Goal: Task Accomplishment & Management: Manage account settings

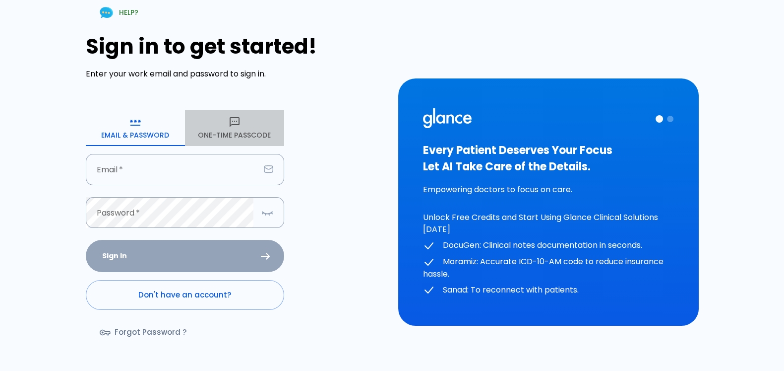
click at [232, 131] on button "One-Time Passcode" at bounding box center [234, 128] width 99 height 36
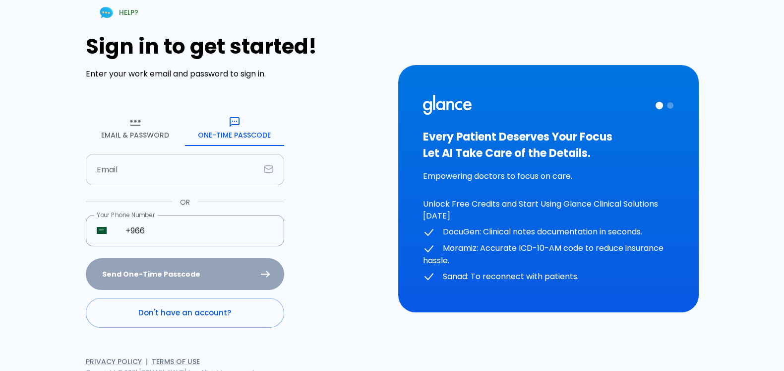
click at [194, 175] on input "text" at bounding box center [173, 169] width 174 height 31
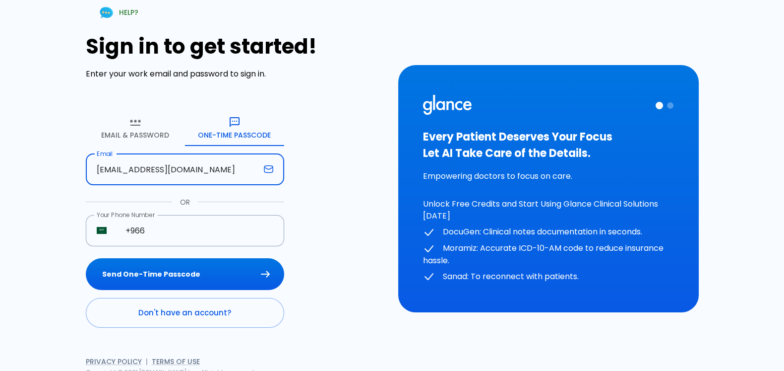
type input "[EMAIL_ADDRESS][DOMAIN_NAME]"
click at [86, 258] on button "Send One-Time Passcode" at bounding box center [185, 274] width 198 height 32
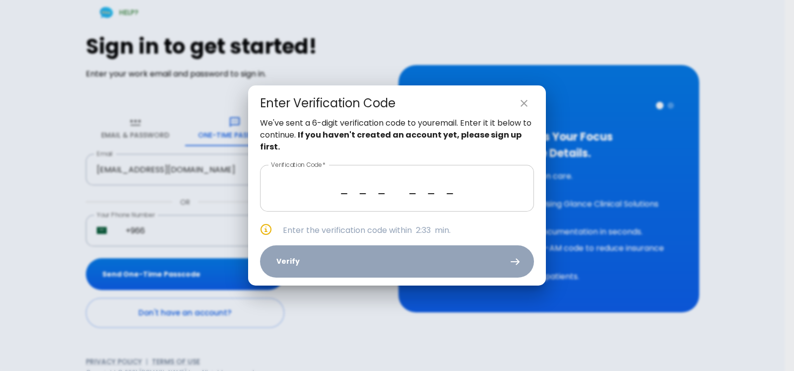
click at [344, 187] on input "_ _ _ _ _ _" at bounding box center [397, 188] width 274 height 47
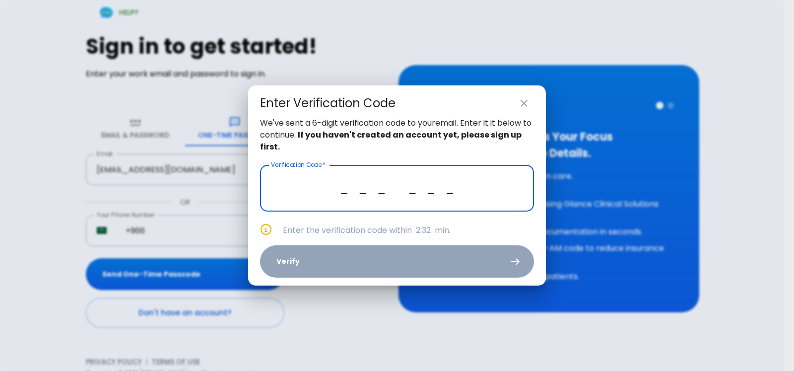
paste input "4 3 1 9 3 6"
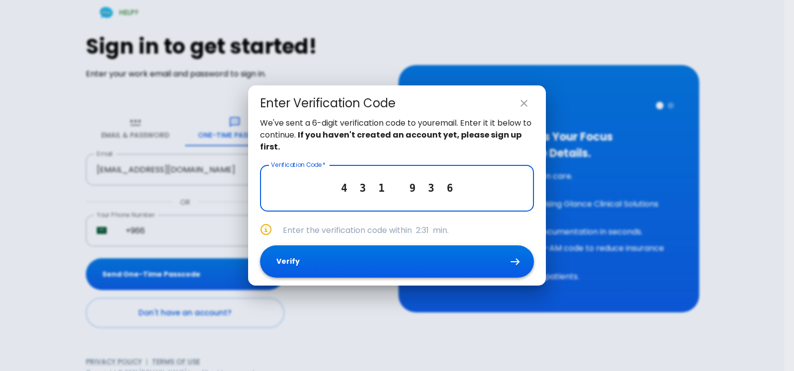
type input "4 3 1 9 3 6"
click at [399, 254] on button "Verify" at bounding box center [397, 261] width 274 height 32
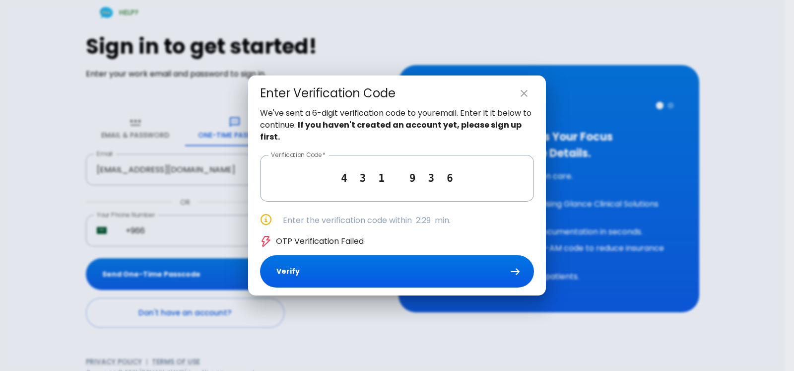
click at [352, 242] on p "OTP Verification Failed" at bounding box center [320, 241] width 88 height 12
click at [352, 241] on p "OTP Verification Failed" at bounding box center [320, 241] width 88 height 12
